Goal: Book appointment/travel/reservation

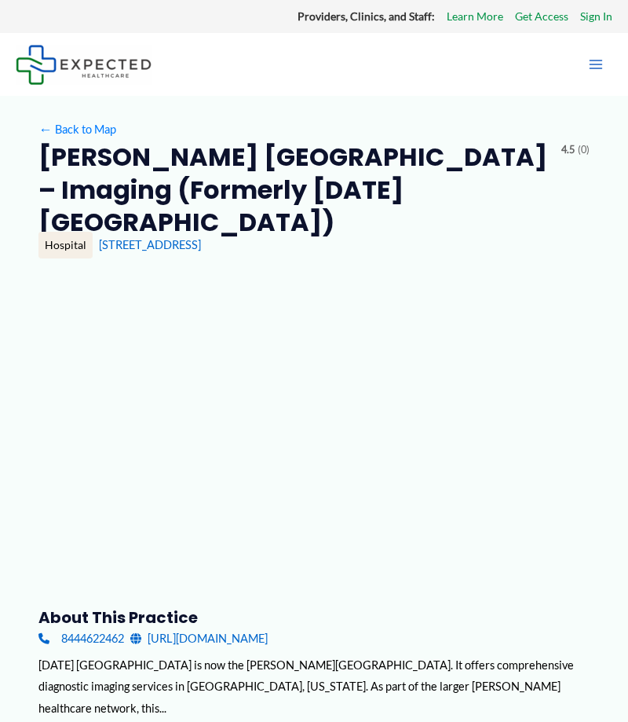
type input "**********"
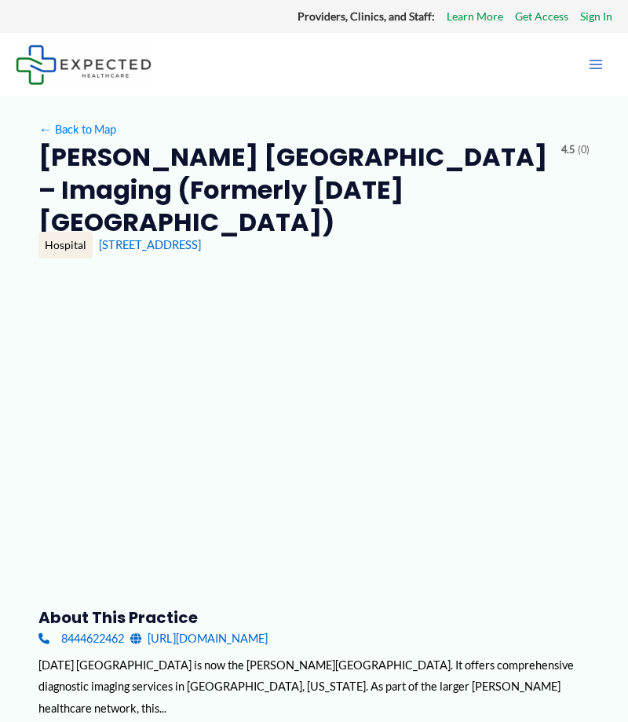
type input "**********"
type input "***"
type input "**********"
